Goal: Information Seeking & Learning: Learn about a topic

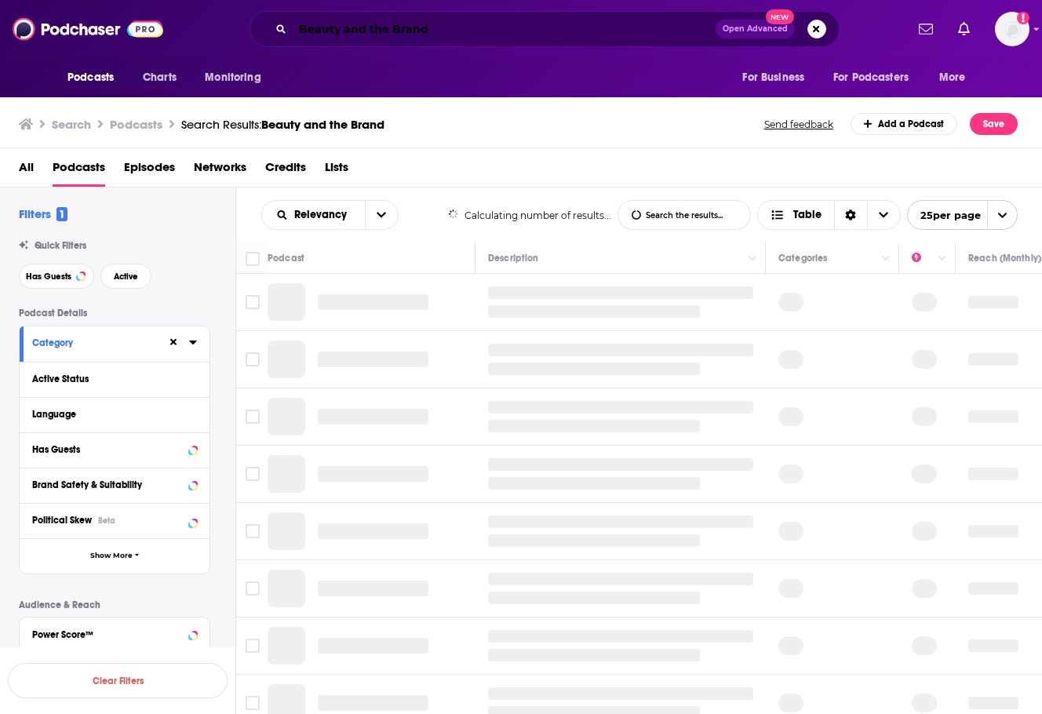
click at [367, 16] on input "Beauty and the Brand" at bounding box center [504, 28] width 423 height 25
click at [199, 35] on div "Beauty and the Brand Open Advanced New" at bounding box center [544, 29] width 721 height 36
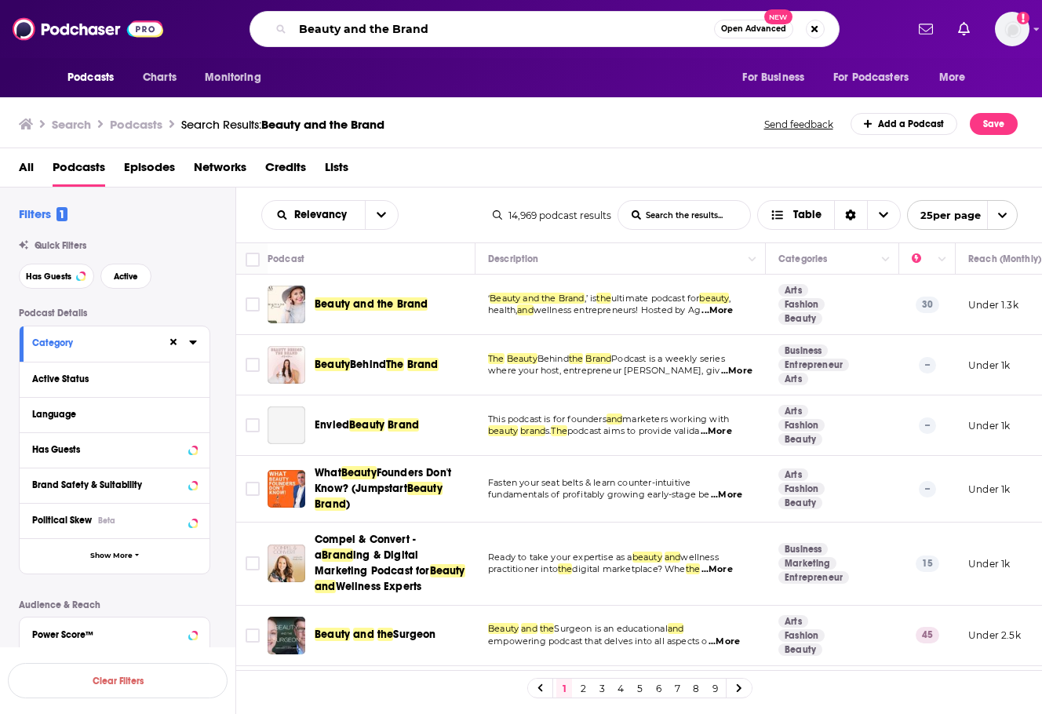
paste input "The Smart Communications Podcast"
type input "The Smart Communications Podcast"
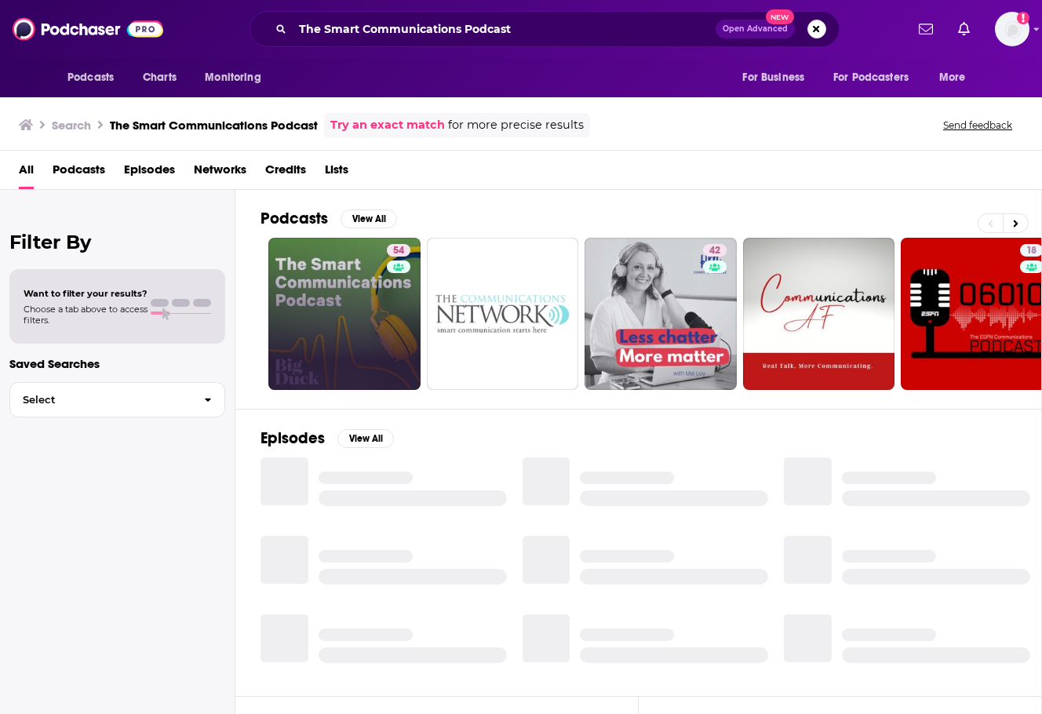
click at [312, 361] on link "54" at bounding box center [344, 314] width 152 height 152
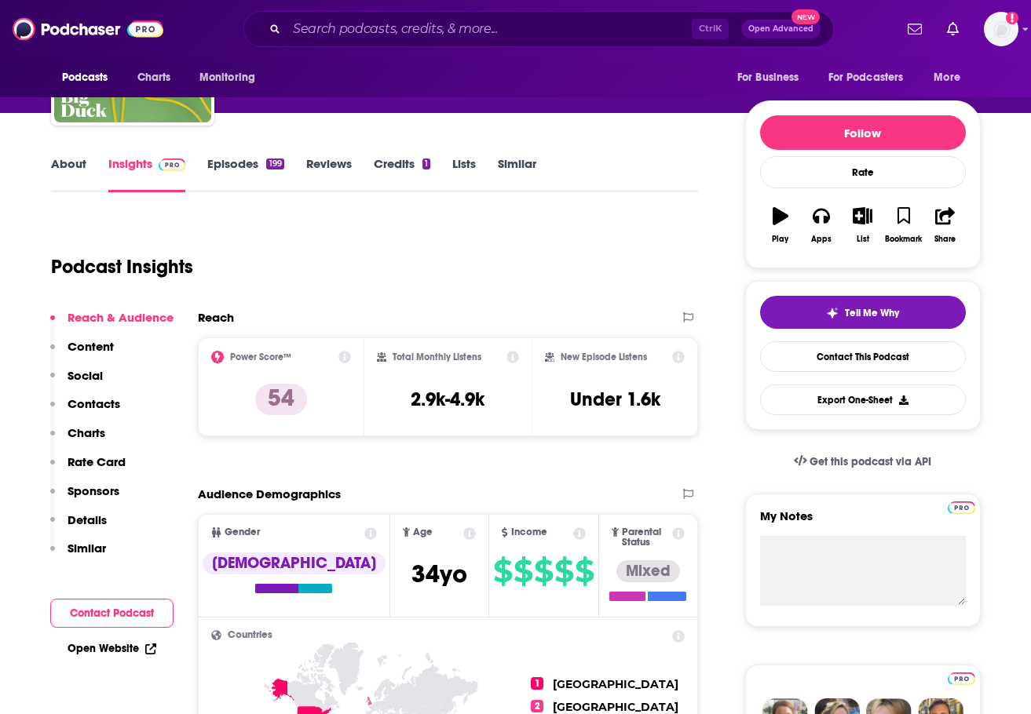
scroll to position [157, 0]
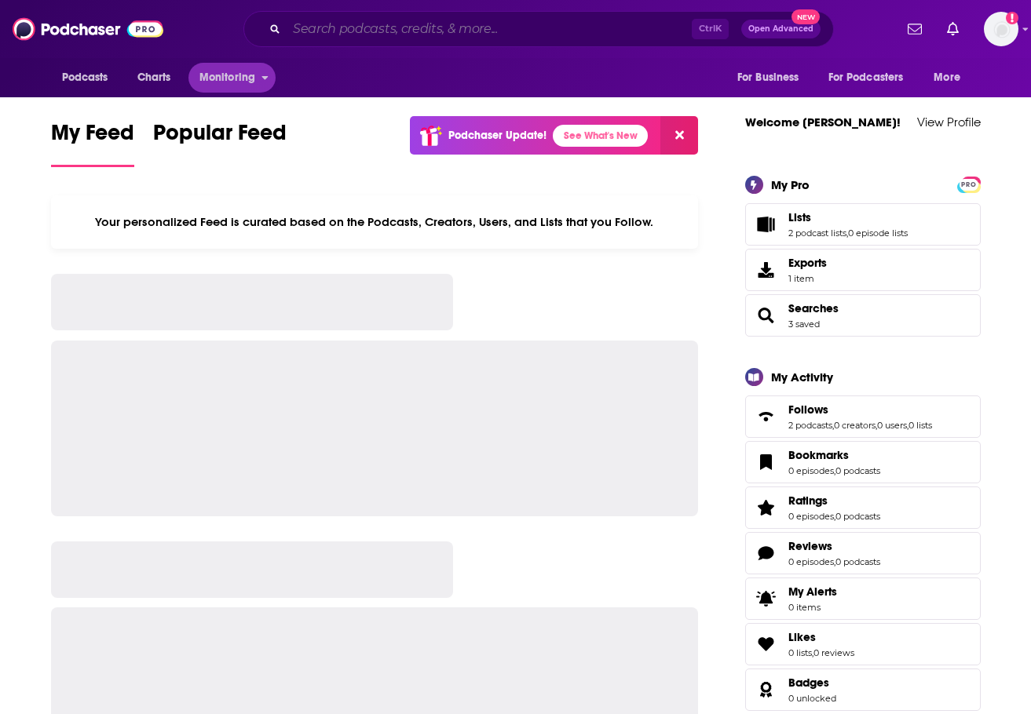
click at [350, 33] on input "Search podcasts, credits, & more..." at bounding box center [489, 28] width 405 height 25
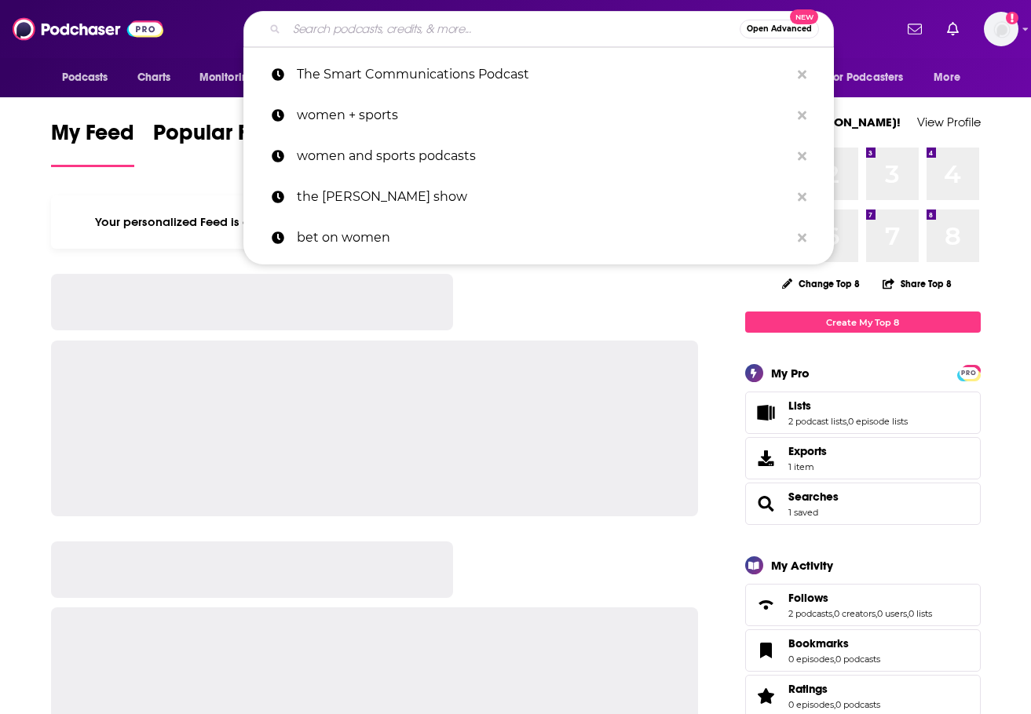
paste input "Women Leaders in Sports Podcast"
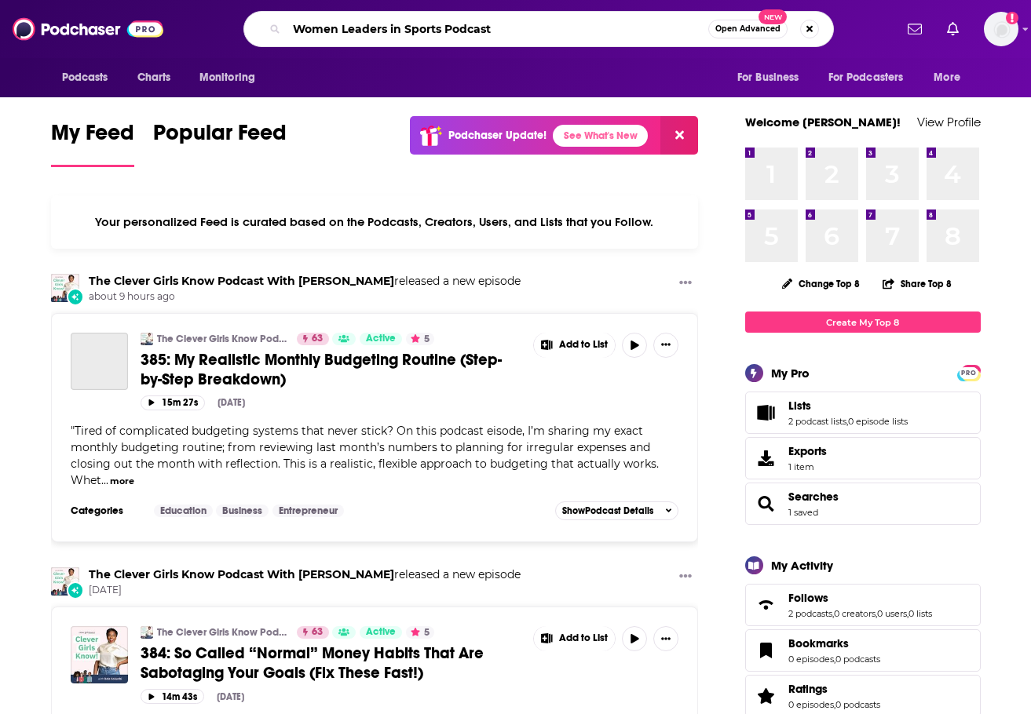
type input "Women Leaders in Sports Podcast"
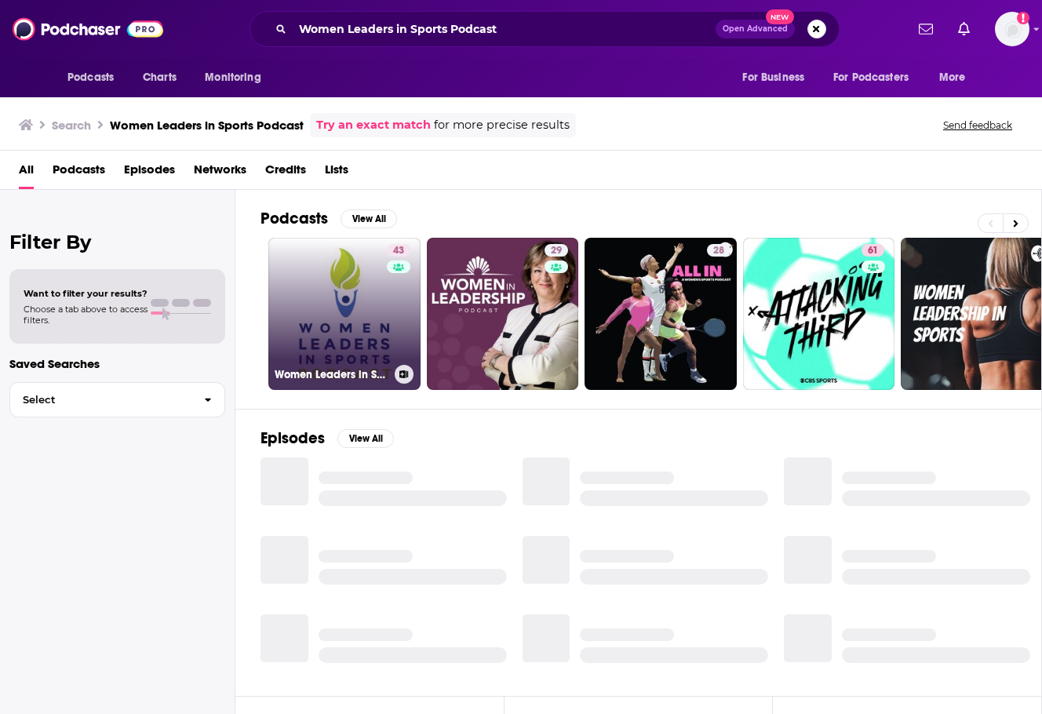
click at [329, 310] on link "43 Women Leaders in Sports Podcast" at bounding box center [344, 314] width 152 height 152
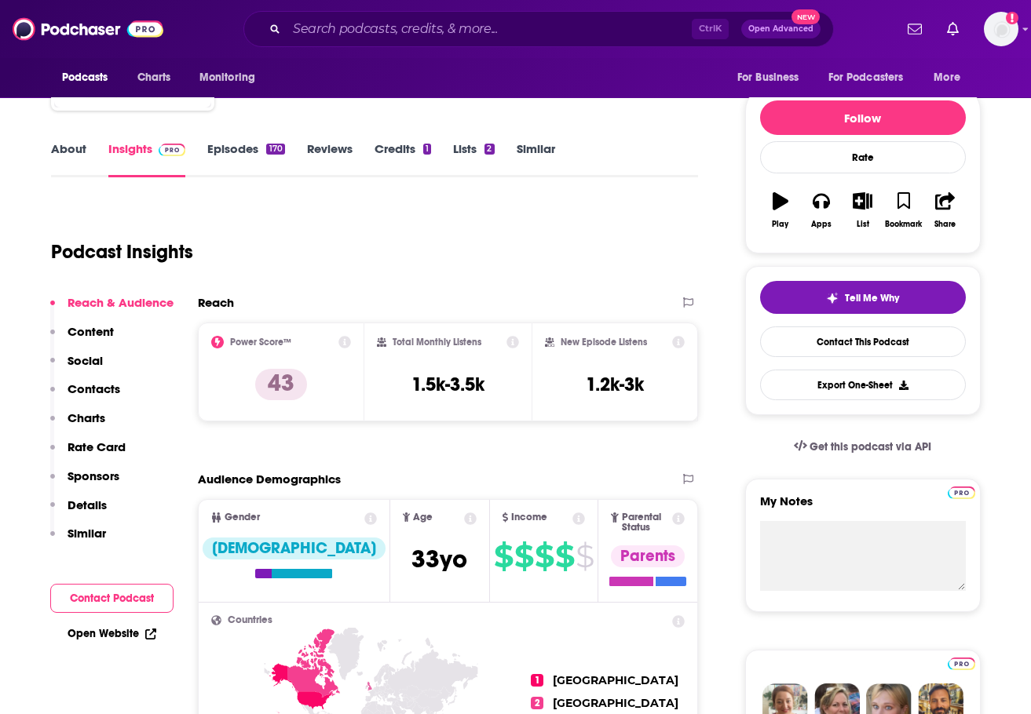
scroll to position [157, 0]
